Goal: Task Accomplishment & Management: Complete application form

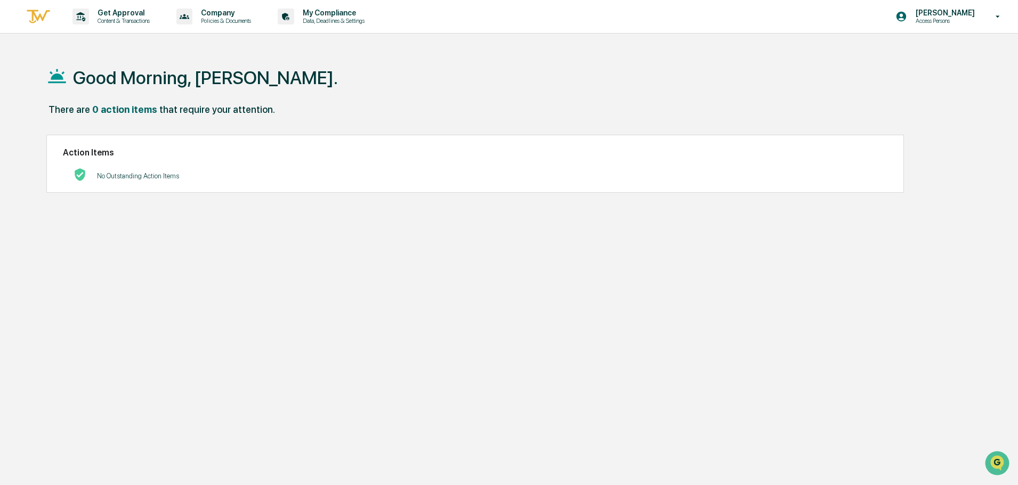
click at [39, 4] on link at bounding box center [45, 16] width 38 height 33
click at [38, 26] on link at bounding box center [45, 16] width 38 height 33
click at [112, 19] on p "Content & Transactions" at bounding box center [122, 20] width 66 height 7
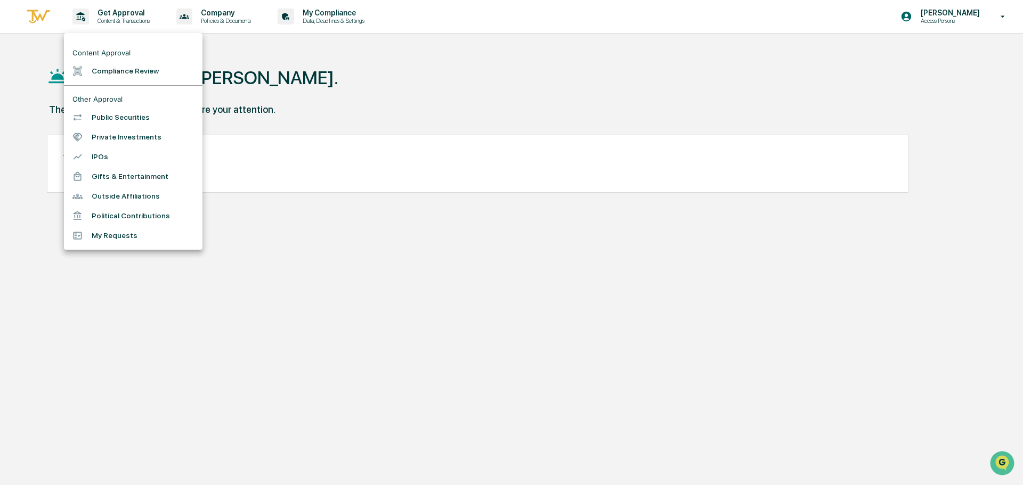
click at [115, 70] on li "Compliance Review" at bounding box center [133, 71] width 139 height 20
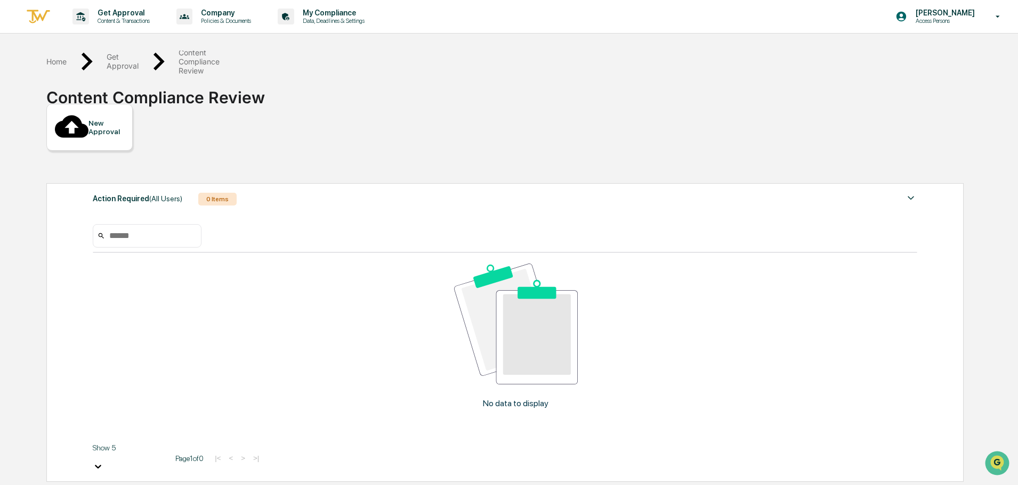
click at [85, 121] on div at bounding box center [72, 127] width 34 height 35
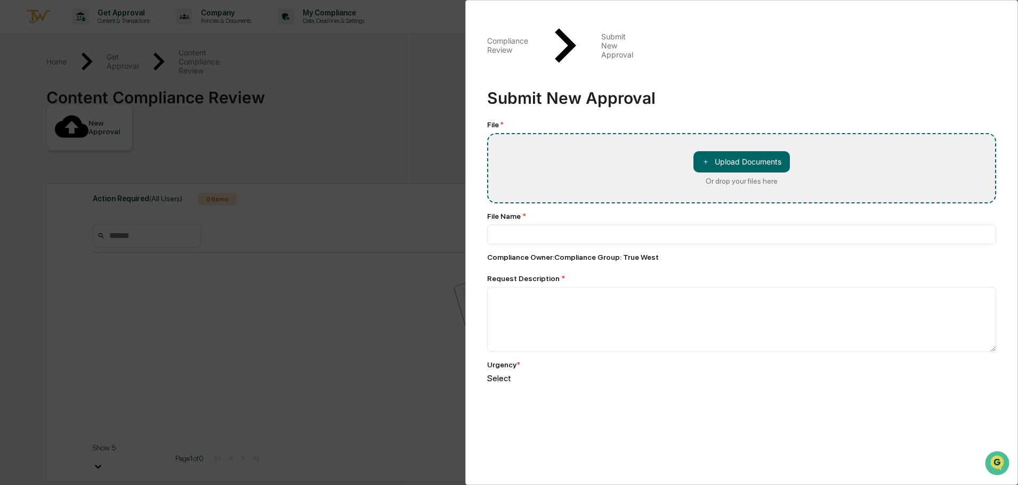
type input "**********"
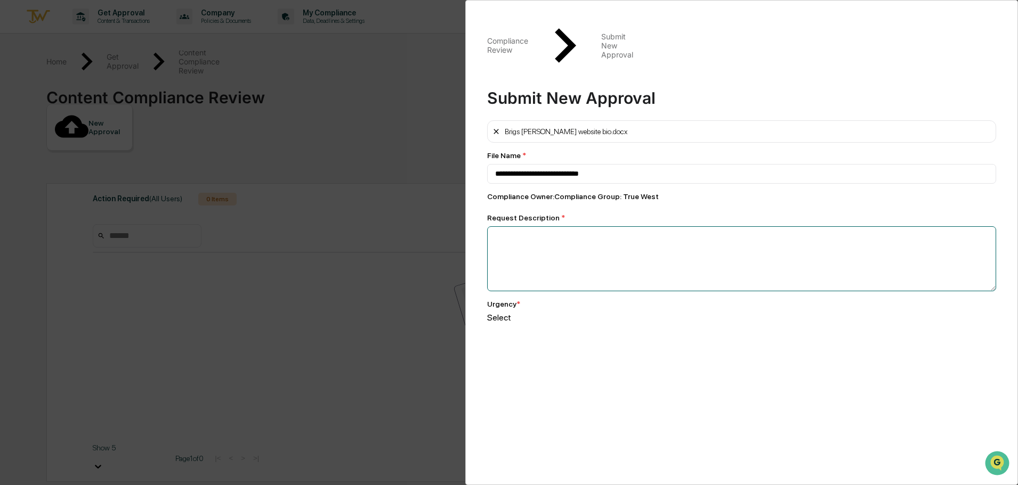
click at [563, 226] on textarea at bounding box center [741, 258] width 509 height 65
type textarea "*"
type textarea "**********"
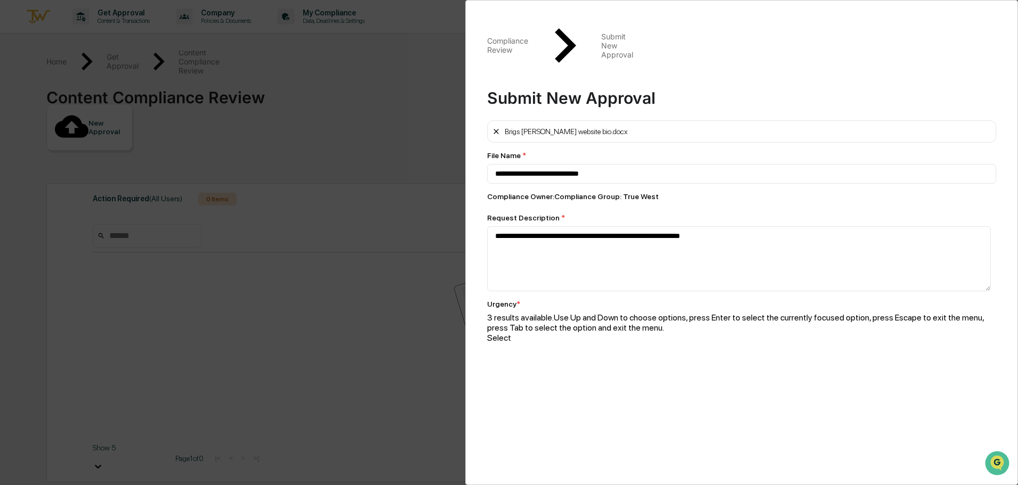
click at [538, 343] on div at bounding box center [741, 348] width 509 height 10
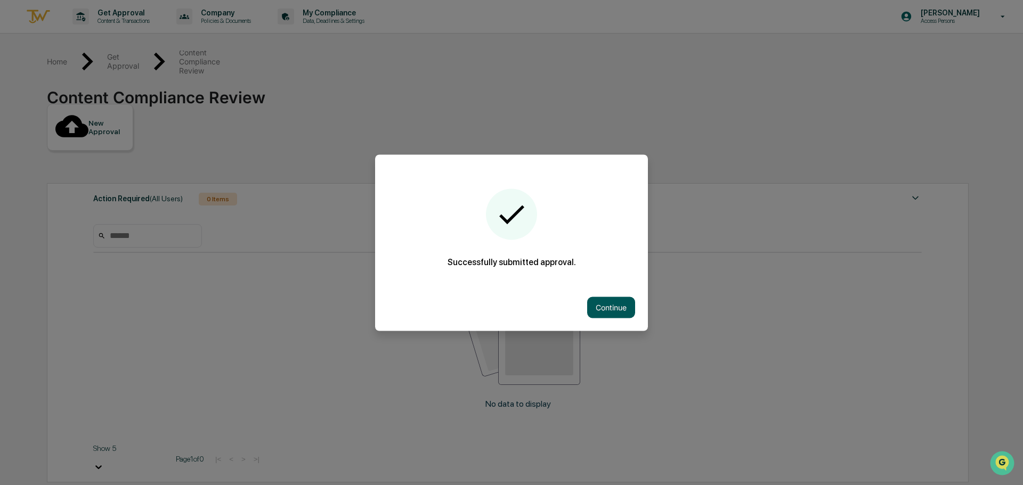
click at [601, 310] on button "Continue" at bounding box center [611, 307] width 48 height 21
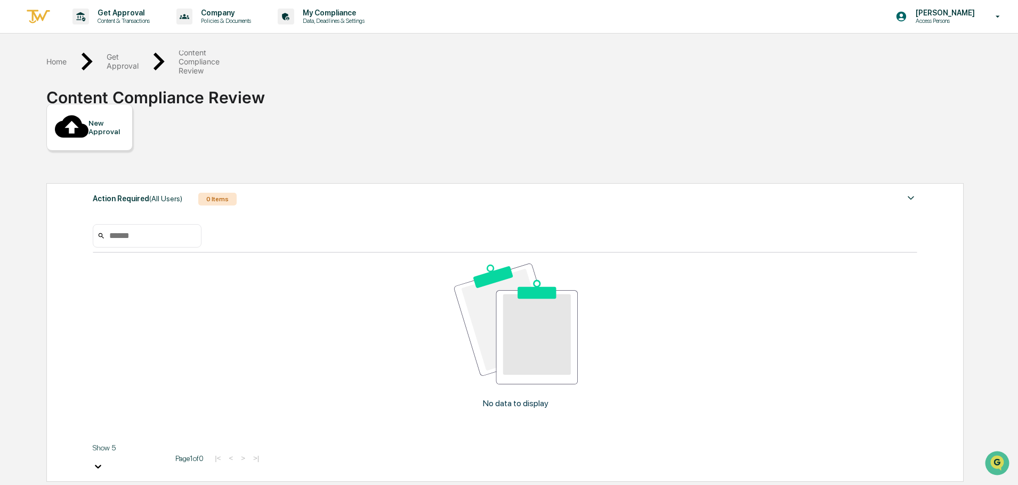
drag, startPoint x: 218, startPoint y: 312, endPoint x: 99, endPoint y: 312, distance: 119.3
copy link "Brigs [PERSON_NAME] website bio.docx"
